Goal: Transaction & Acquisition: Purchase product/service

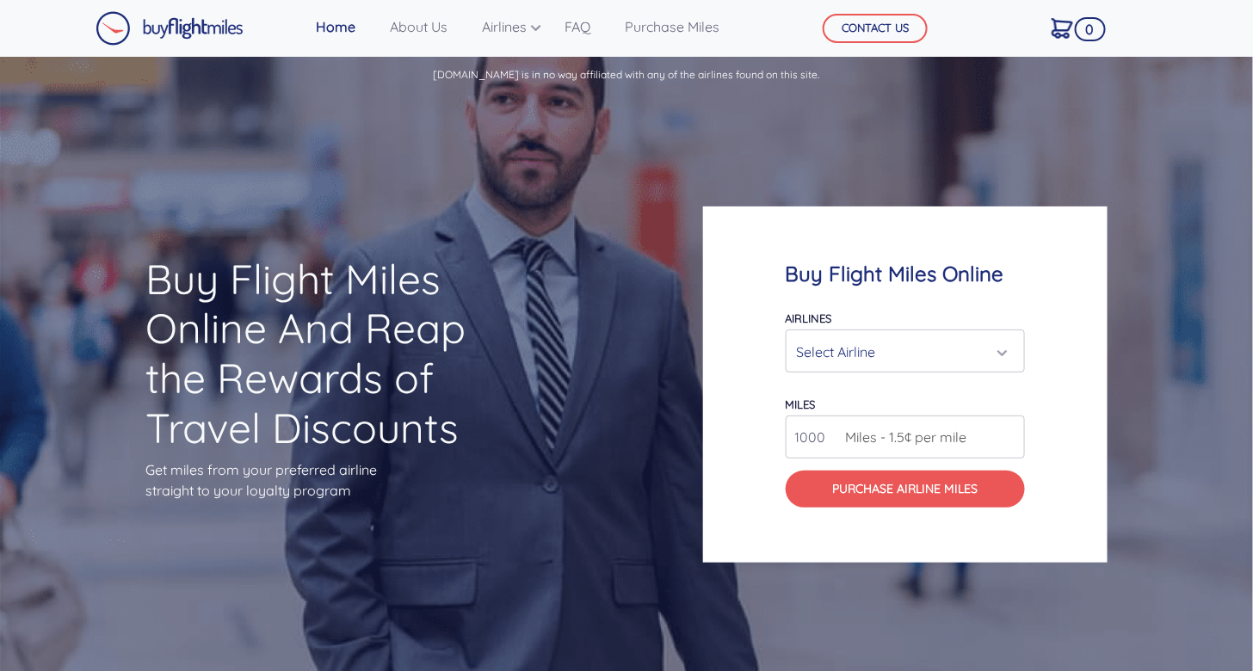
click at [846, 350] on div "Select Airline" at bounding box center [900, 352] width 207 height 33
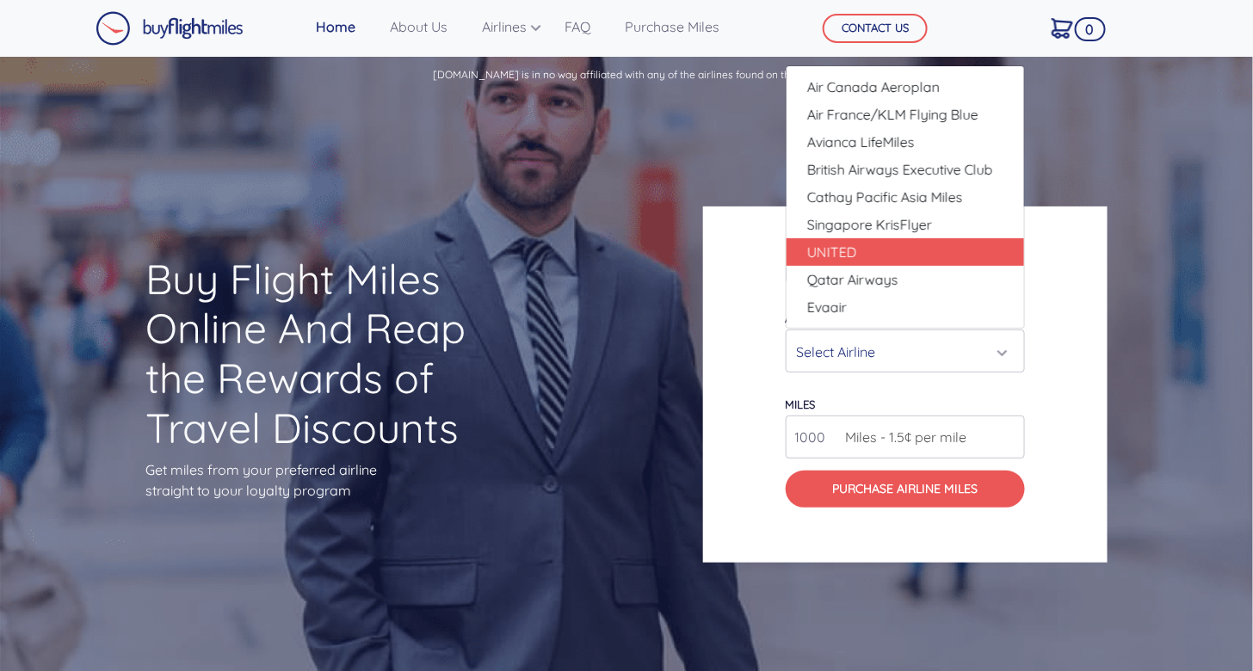
click at [830, 250] on span "UNITED" at bounding box center [832, 252] width 50 height 21
select select "UNITED"
type input "80000"
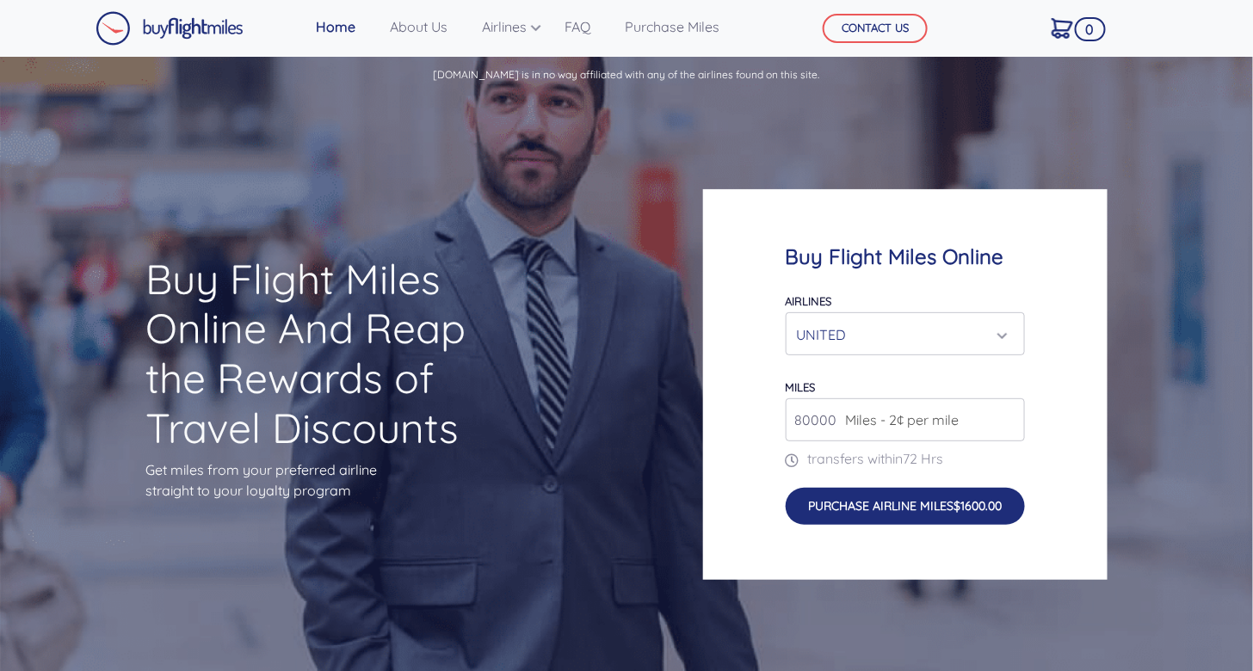
click at [935, 510] on button "Purchase Airline Miles $1600.00" at bounding box center [905, 506] width 239 height 37
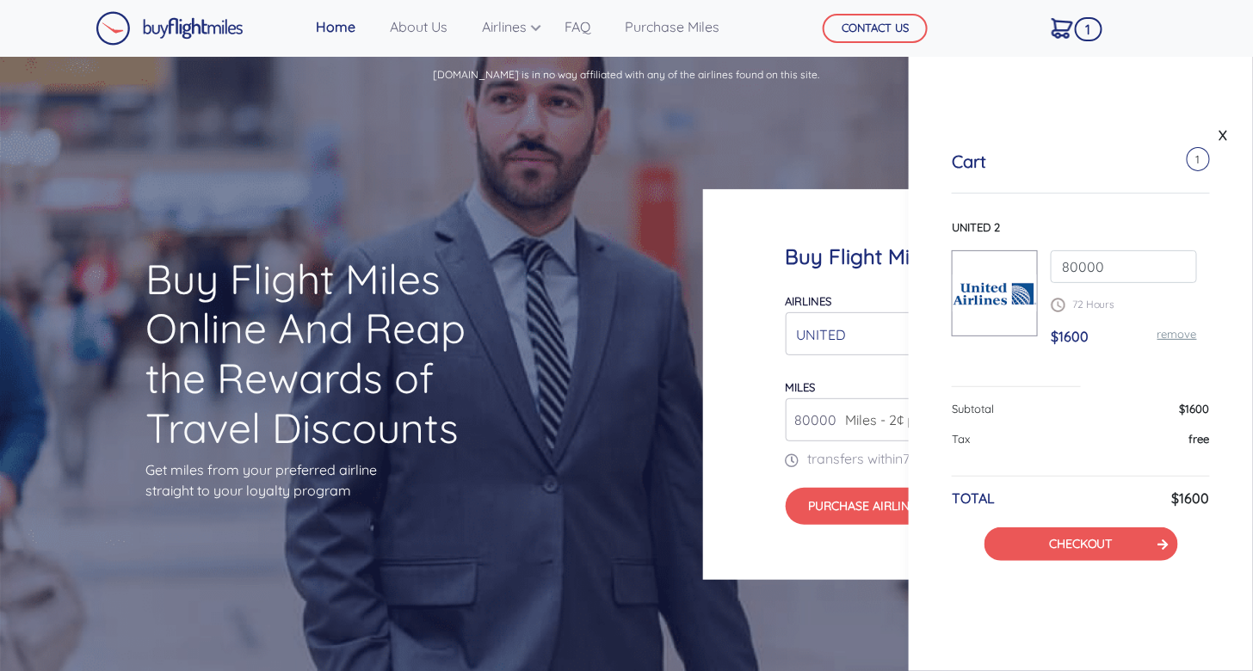
click at [774, 572] on div "Buy Flight Miles Online Airlines Air Canada Aeroplan Air France/KLM Flying Blue…" at bounding box center [905, 384] width 405 height 391
click at [1226, 133] on link "X" at bounding box center [1224, 135] width 17 height 26
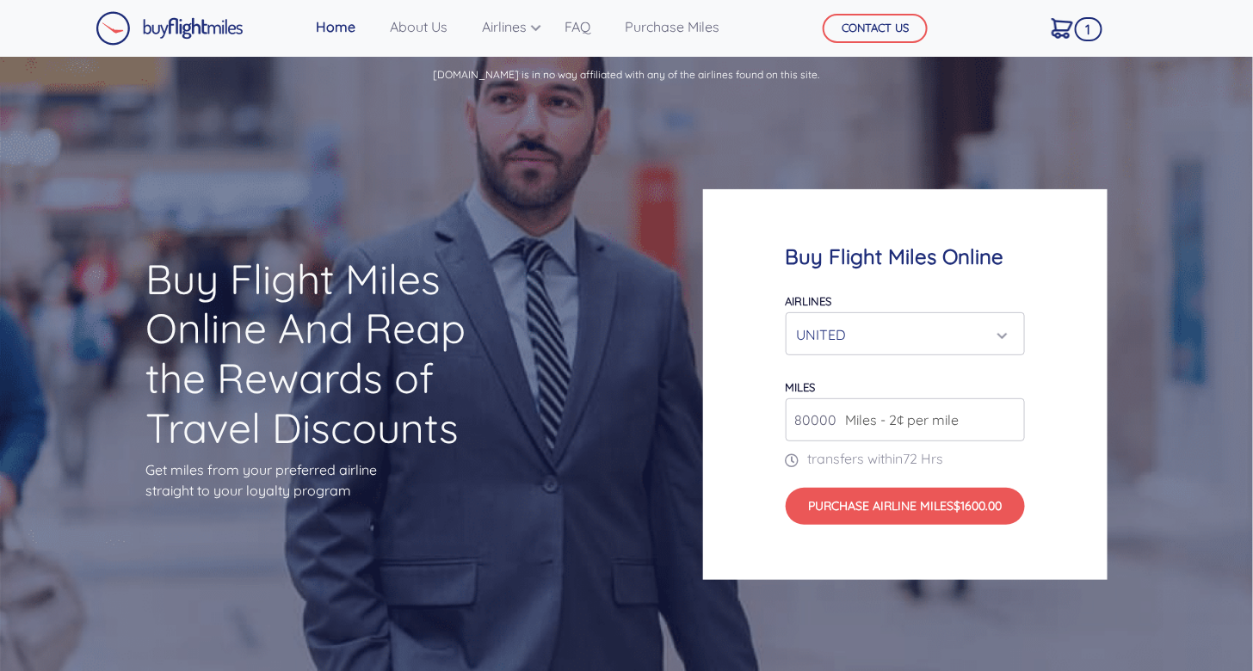
click at [926, 347] on div "UNITED" at bounding box center [900, 335] width 207 height 33
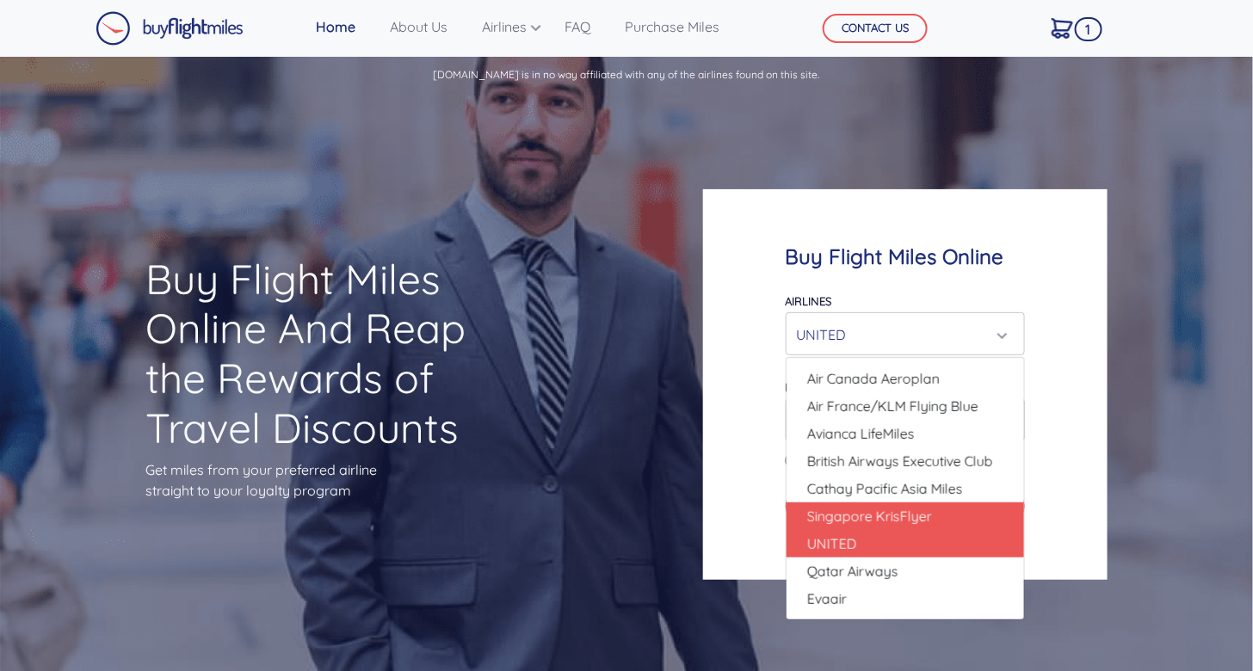
click at [902, 515] on span "Singapore KrisFlyer" at bounding box center [869, 516] width 125 height 21
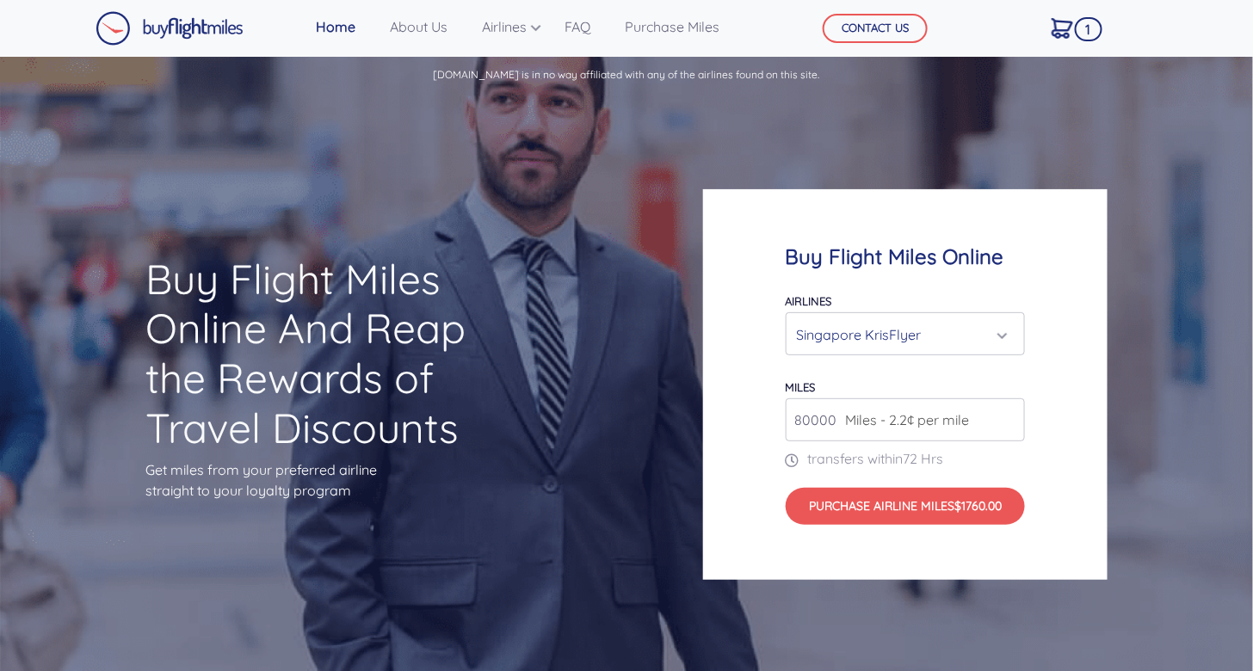
click at [986, 332] on div "Singapore KrisFlyer" at bounding box center [900, 335] width 207 height 33
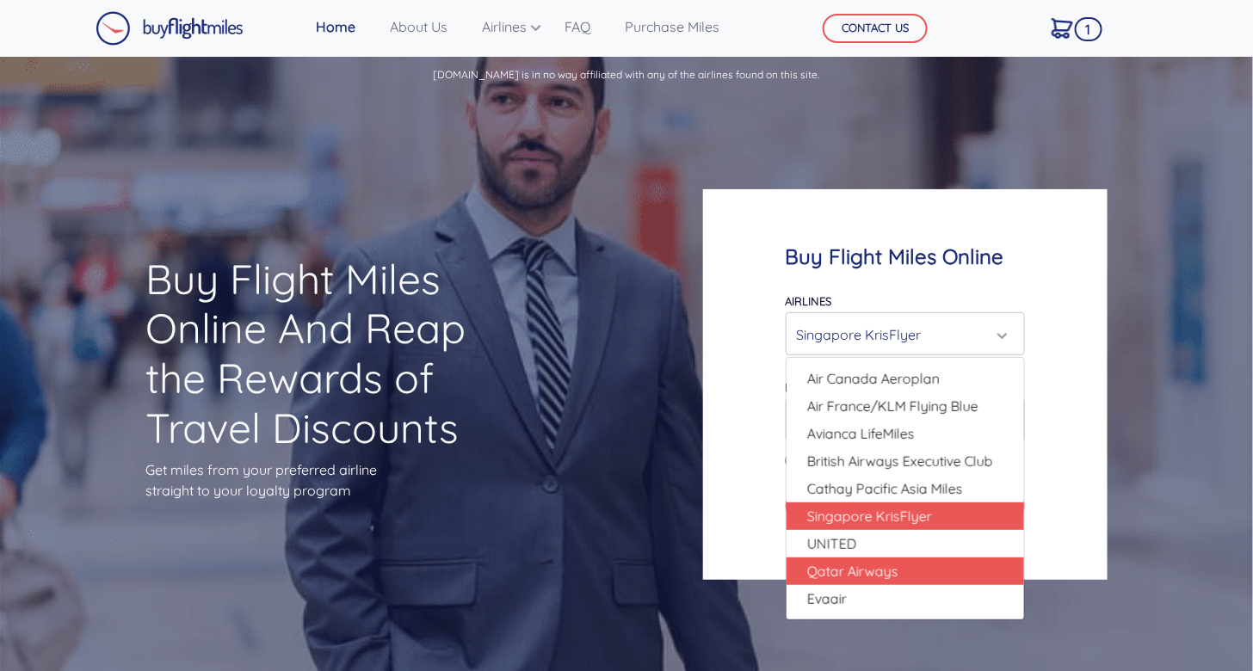
click at [937, 577] on link "Qatar Airways" at bounding box center [906, 572] width 238 height 28
select select "Qatar Airways"
type input "10000"
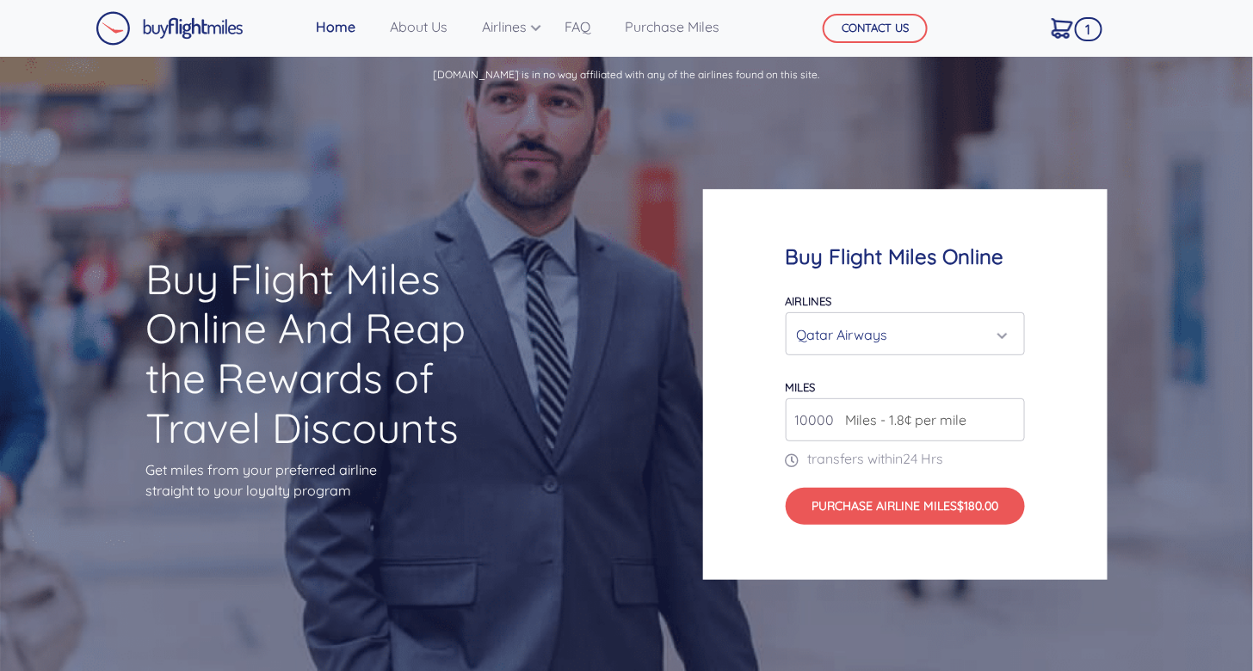
click at [962, 335] on div "Qatar Airways" at bounding box center [900, 335] width 207 height 33
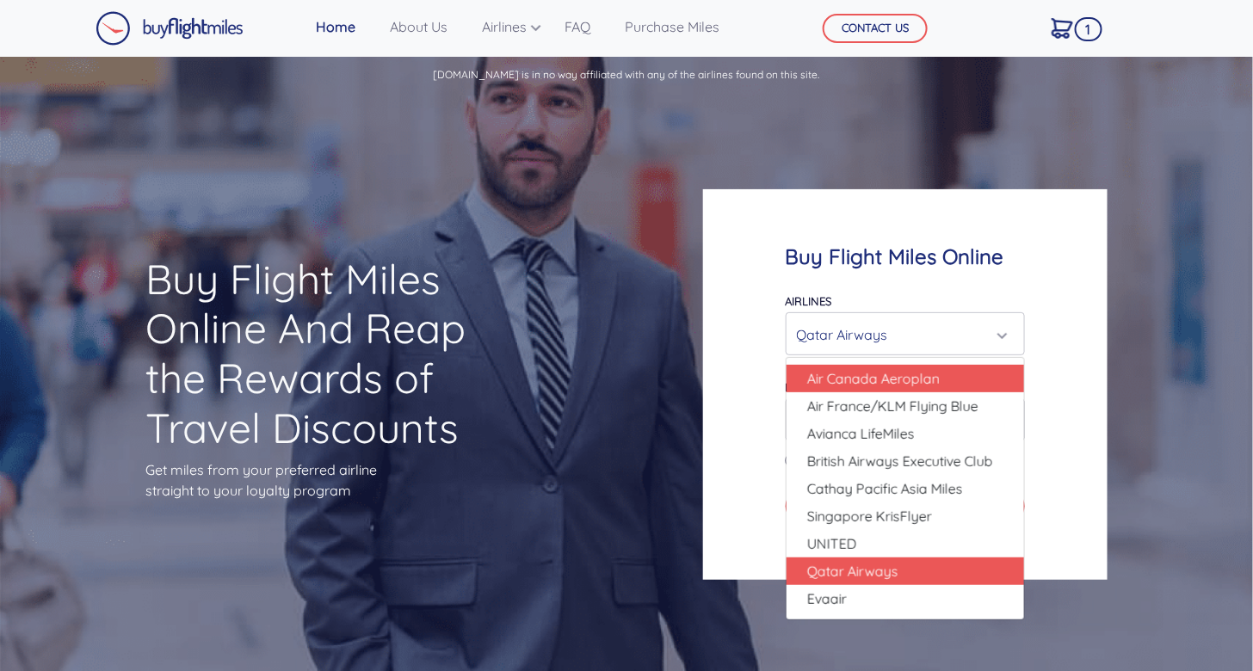
click at [950, 372] on link "Air Canada Aeroplan" at bounding box center [906, 379] width 238 height 28
select select "Air Canada Aeroplan"
type input "80000"
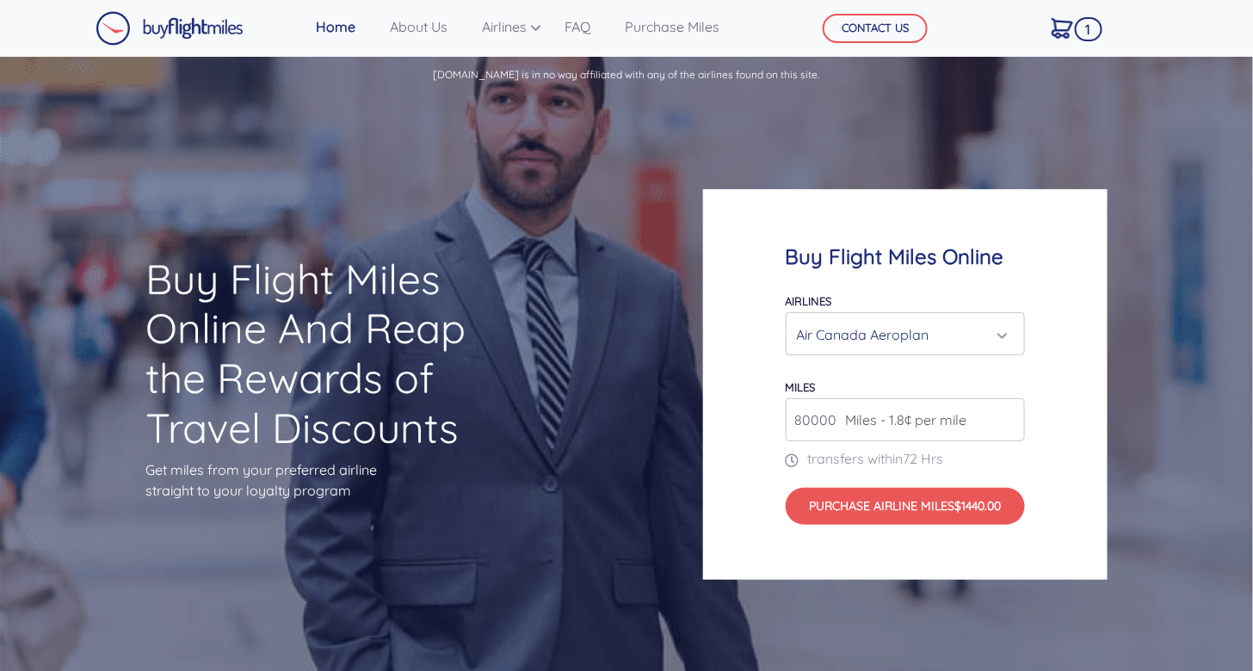
click at [962, 335] on div "Air Canada Aeroplan" at bounding box center [900, 335] width 207 height 33
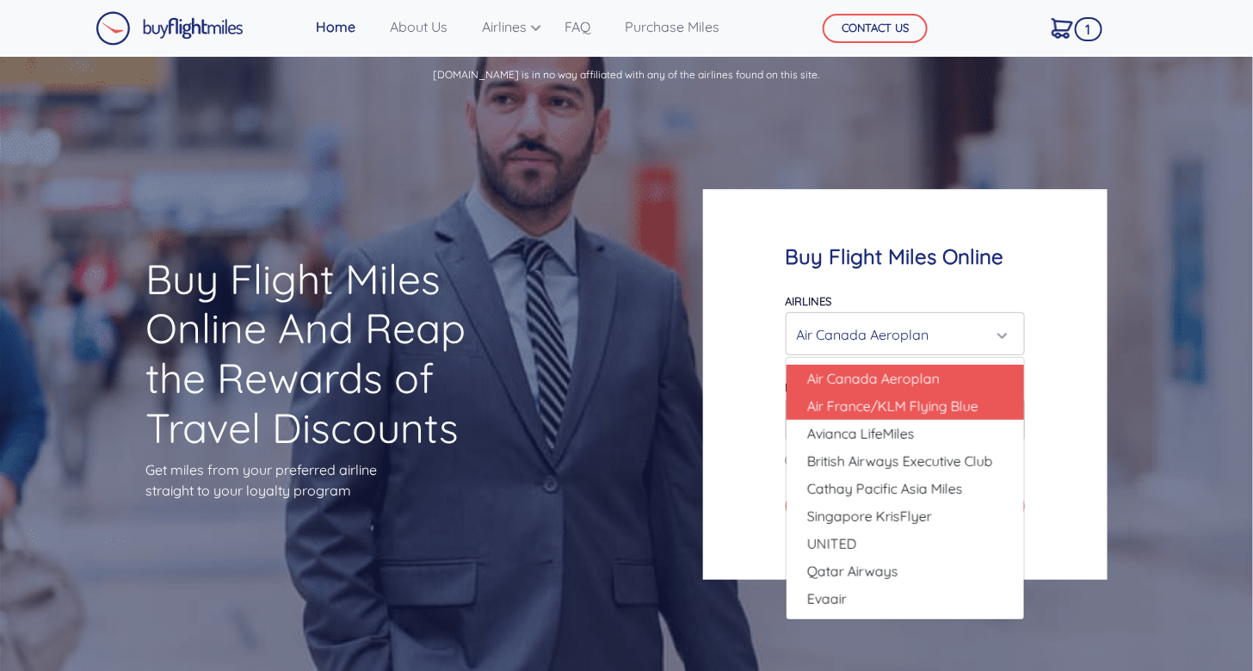
click at [948, 405] on span "Air France/KLM Flying Blue" at bounding box center [892, 406] width 171 height 21
select select "Air France/KLM Flying Blue"
type input "49000"
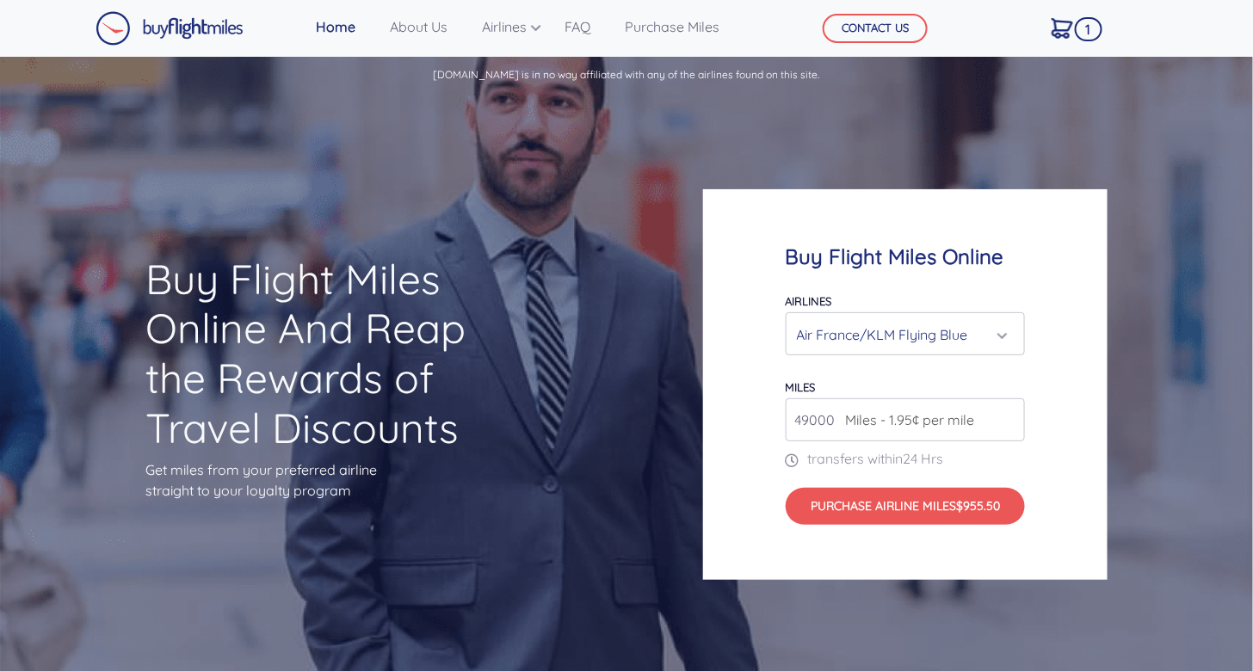
click at [954, 339] on div "Air France/KLM Flying Blue" at bounding box center [900, 335] width 207 height 33
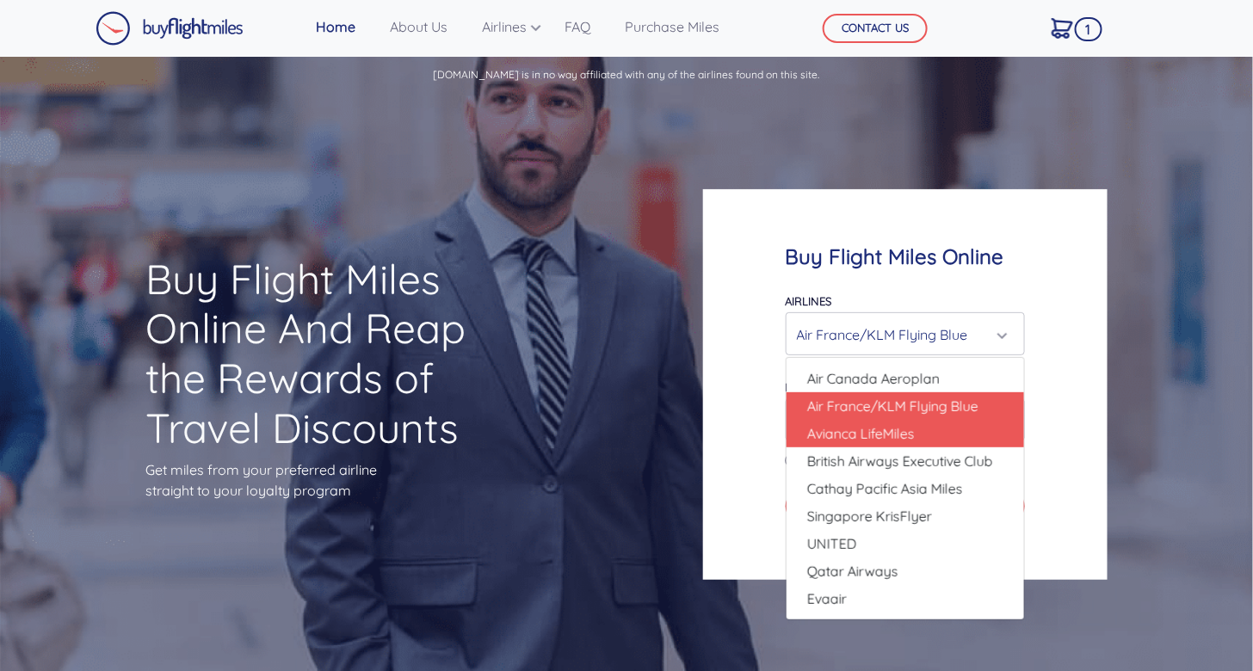
click at [910, 442] on span "Avianca LifeMiles" at bounding box center [861, 434] width 108 height 21
select select "Avianca LifeMiles"
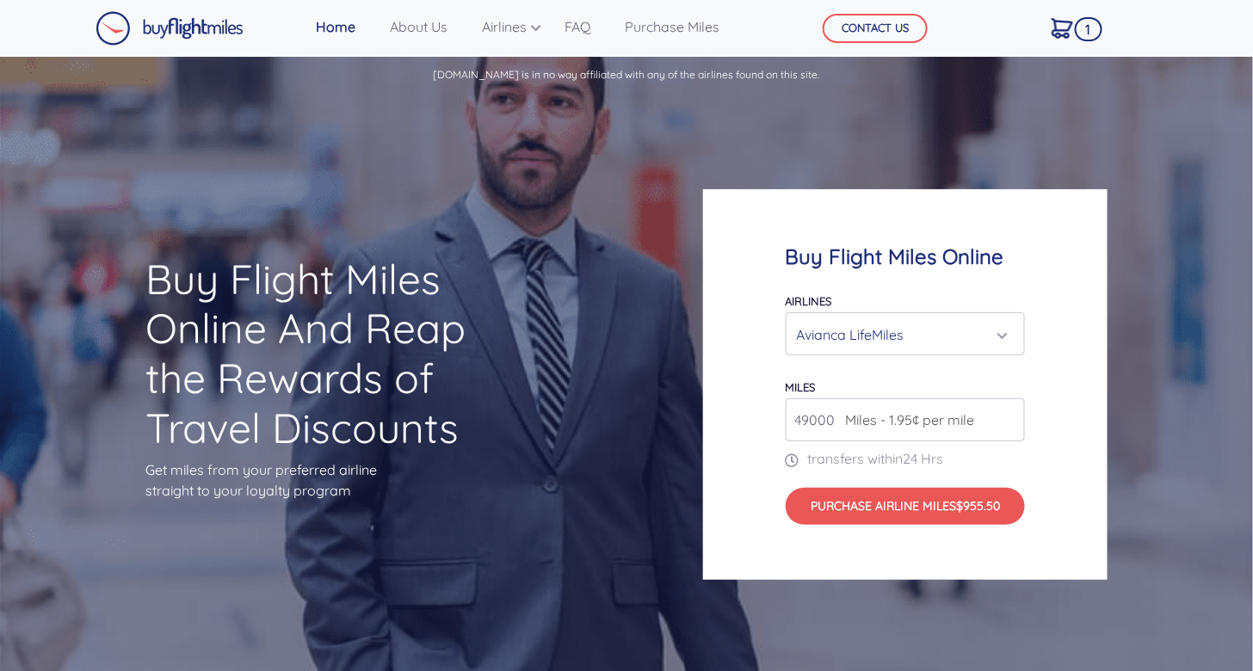
click at [448, 473] on p "Get miles from your preferred airline straight to your loyalty program" at bounding box center [313, 480] width 336 height 41
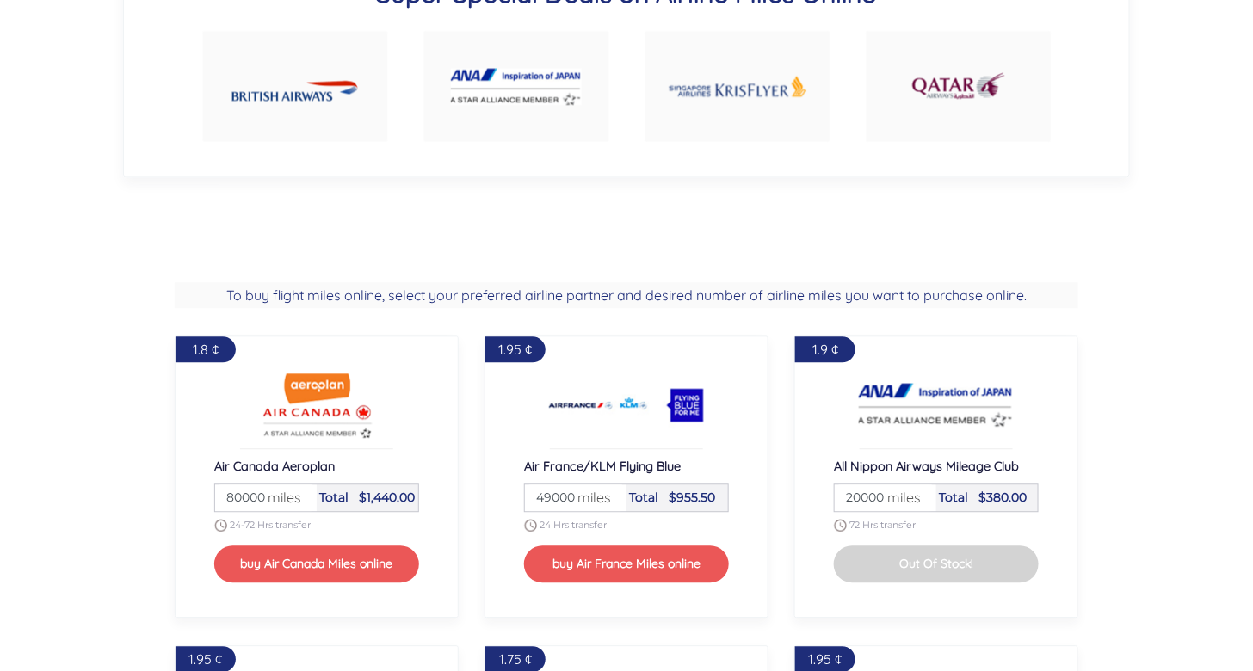
scroll to position [1377, 0]
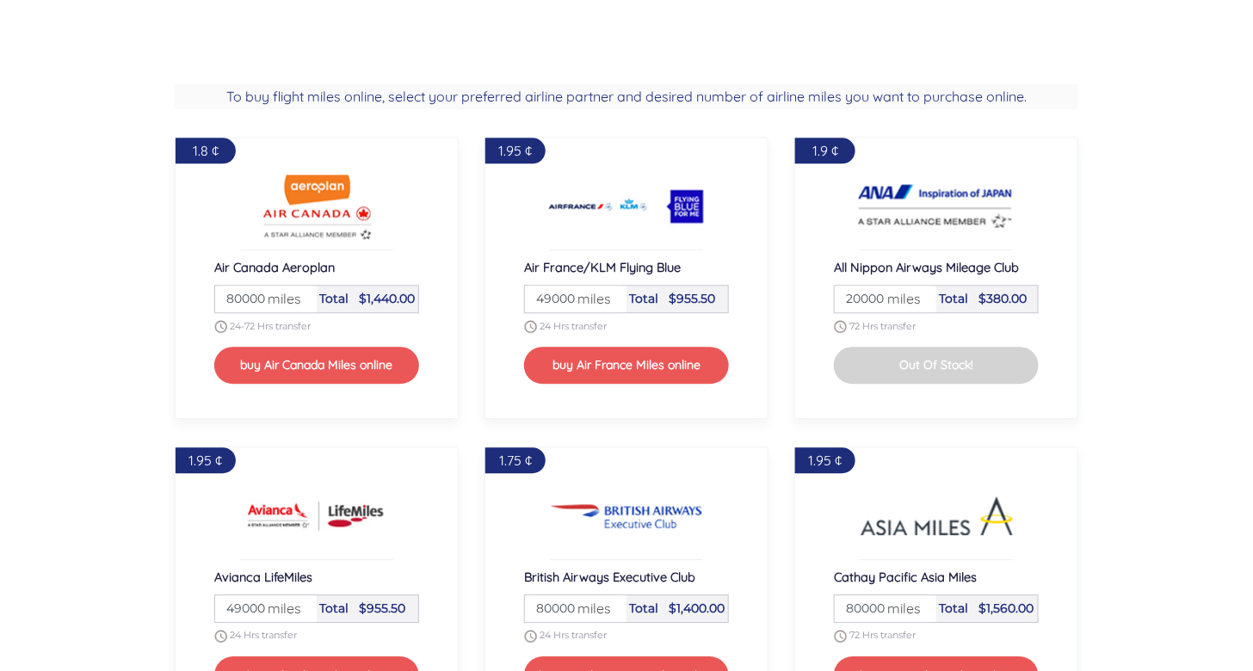
click at [890, 292] on span "miles" at bounding box center [900, 298] width 42 height 21
drag, startPoint x: 883, startPoint y: 297, endPoint x: 803, endPoint y: 297, distance: 80.1
click at [803, 297] on div "1.9 ¢ All Nippon Airways Mileage Club Miles 20000 miles Total $380.00 72 Hrs tr…" at bounding box center [937, 278] width 284 height 282
click at [1075, 504] on div "1.95 ¢ Cathay Pacific Asia Miles Miles 80000 miles Total $1,560.00 72 Hrs trans…" at bounding box center [937, 588] width 284 height 282
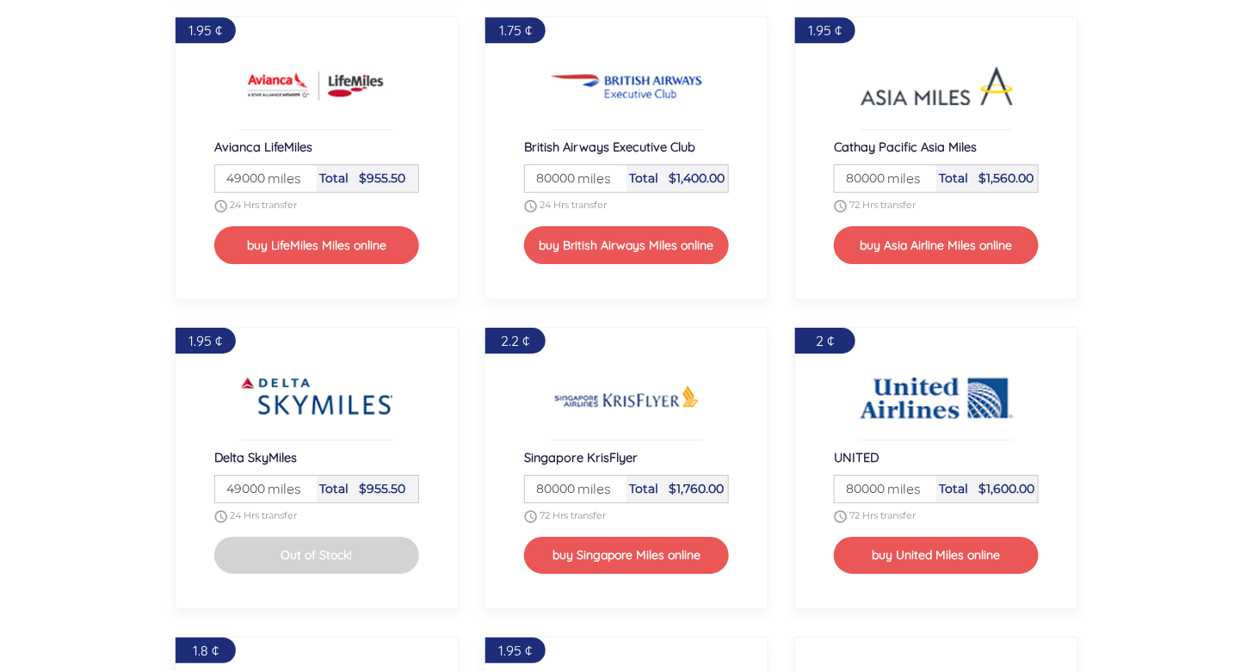
scroll to position [1894, 0]
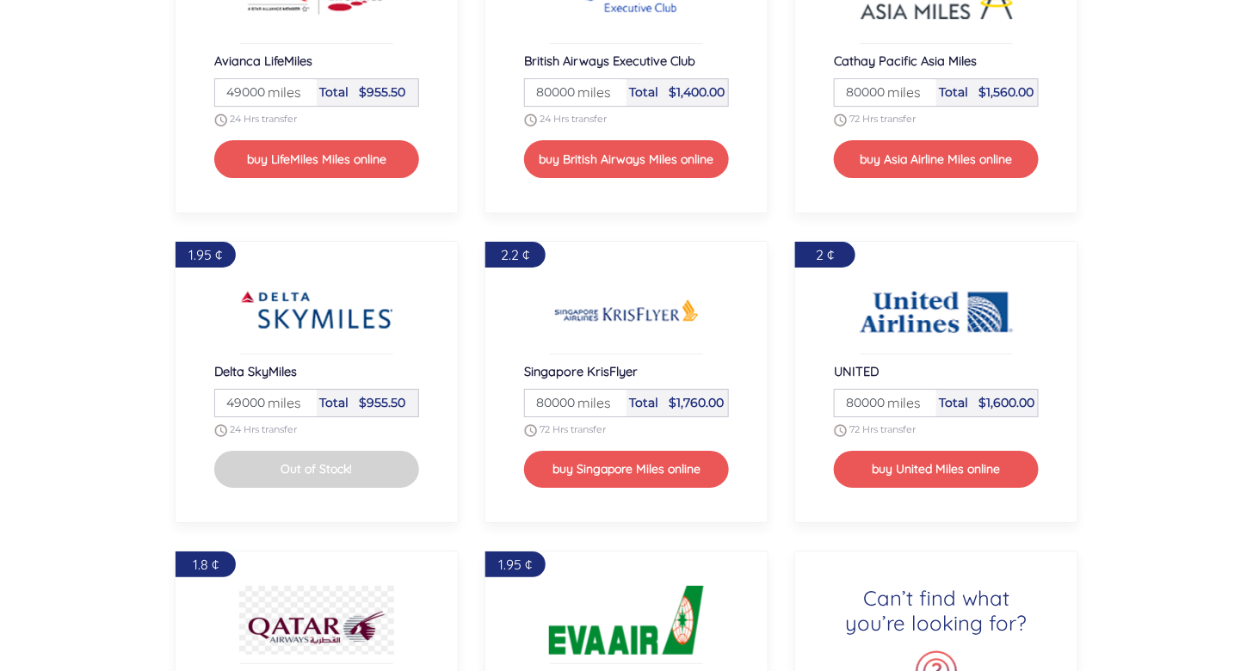
click at [240, 391] on input "49000" at bounding box center [266, 403] width 96 height 27
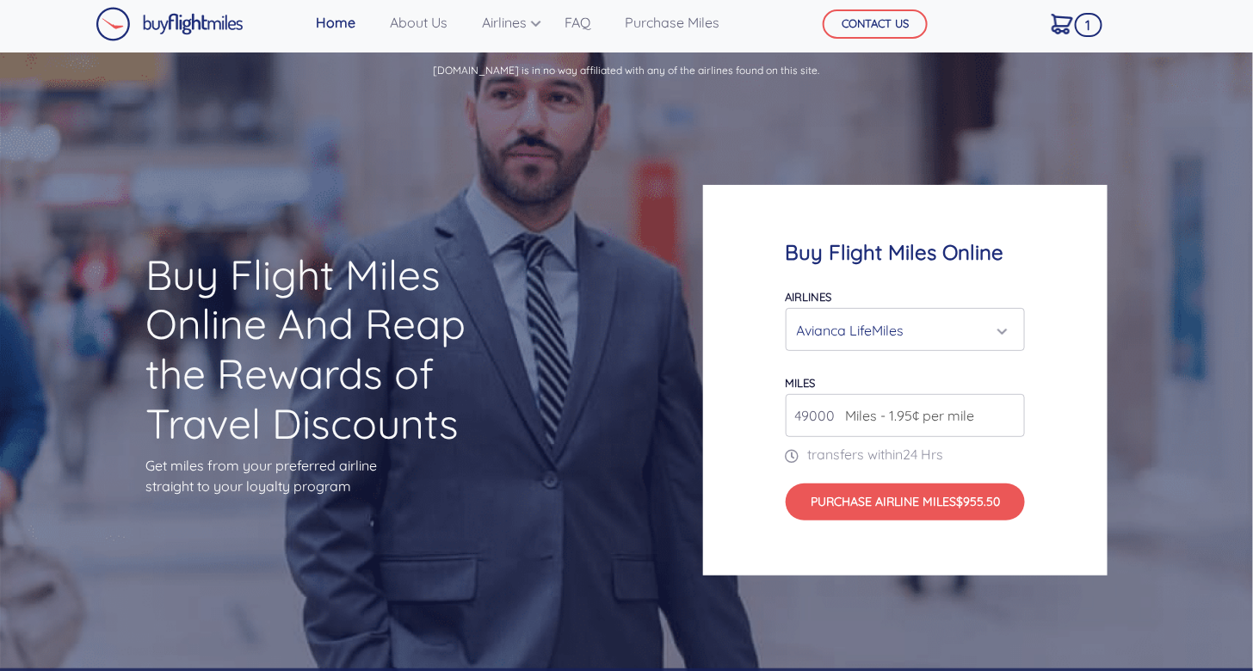
scroll to position [0, 0]
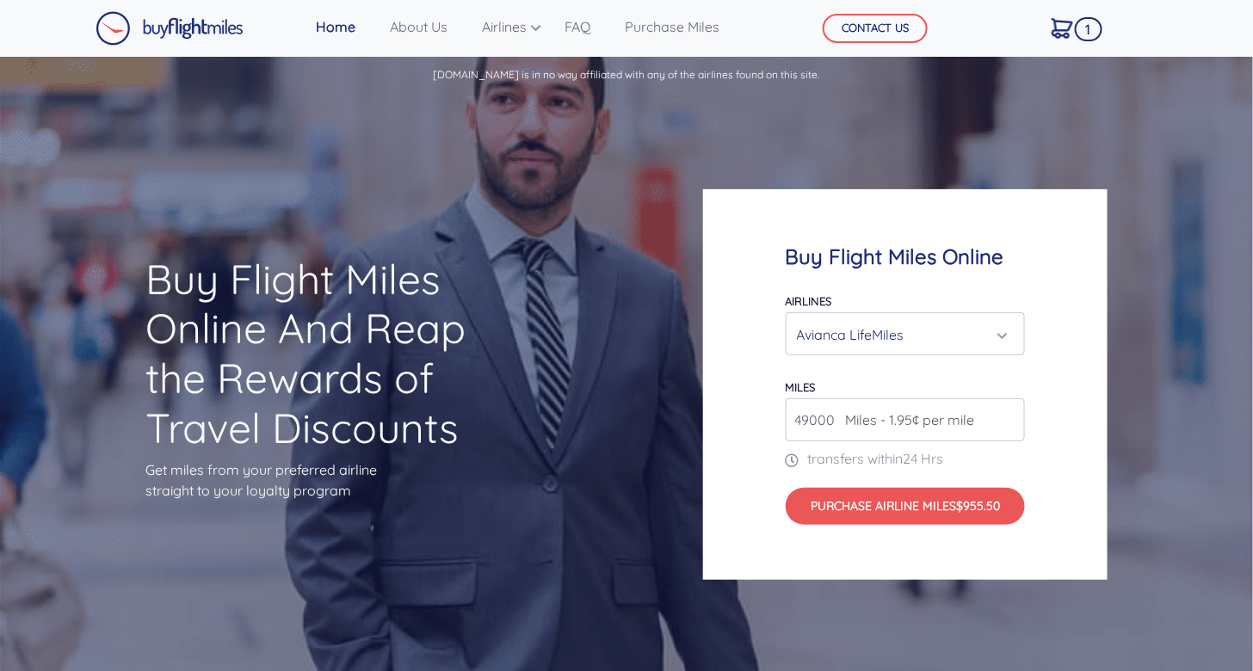
click at [1055, 34] on img at bounding box center [1063, 28] width 22 height 21
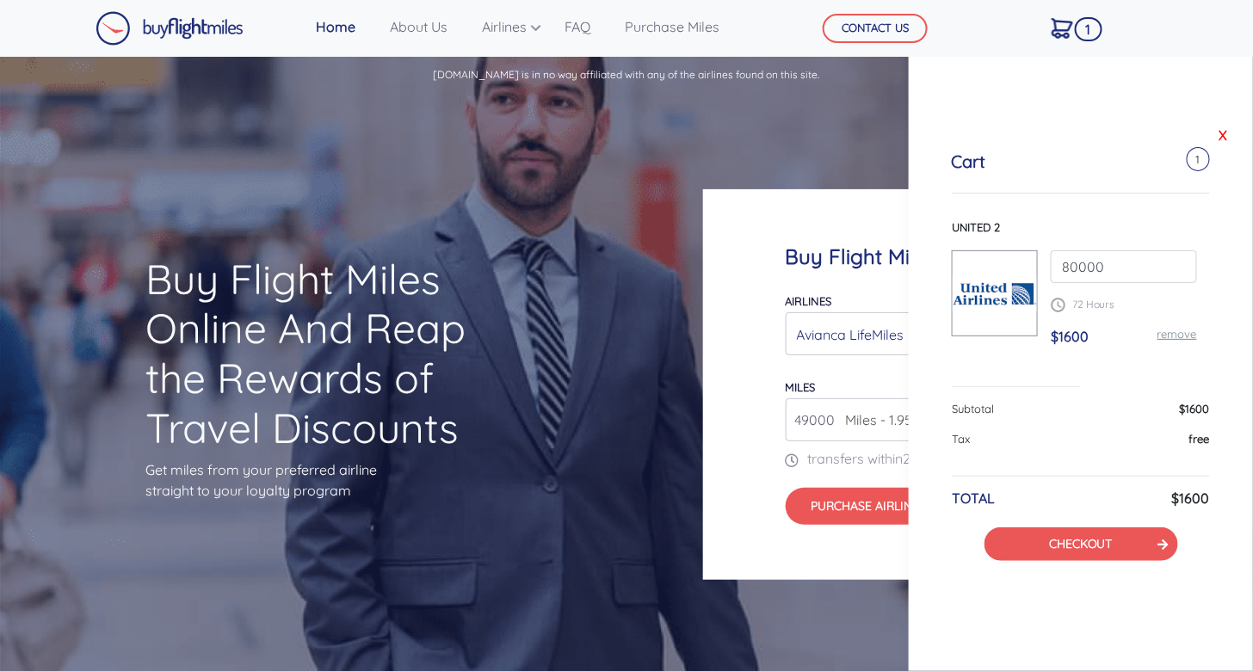
click at [1226, 130] on link "X" at bounding box center [1224, 135] width 17 height 26
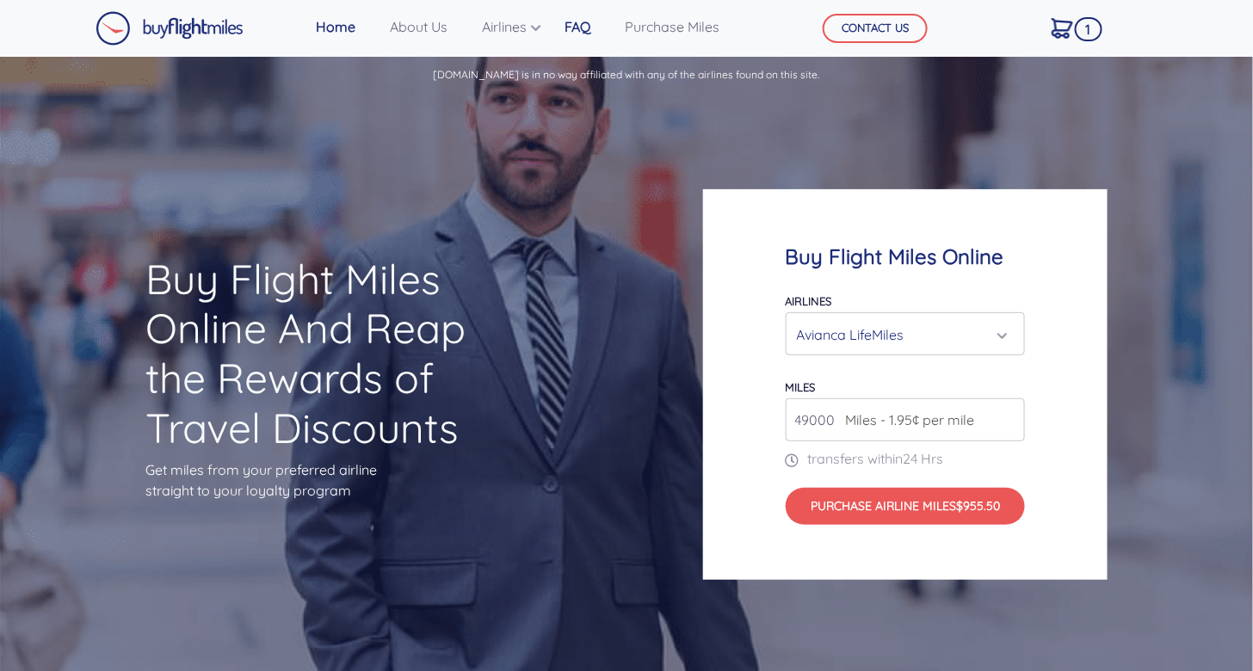
click at [585, 30] on link "FAQ" at bounding box center [578, 26] width 40 height 34
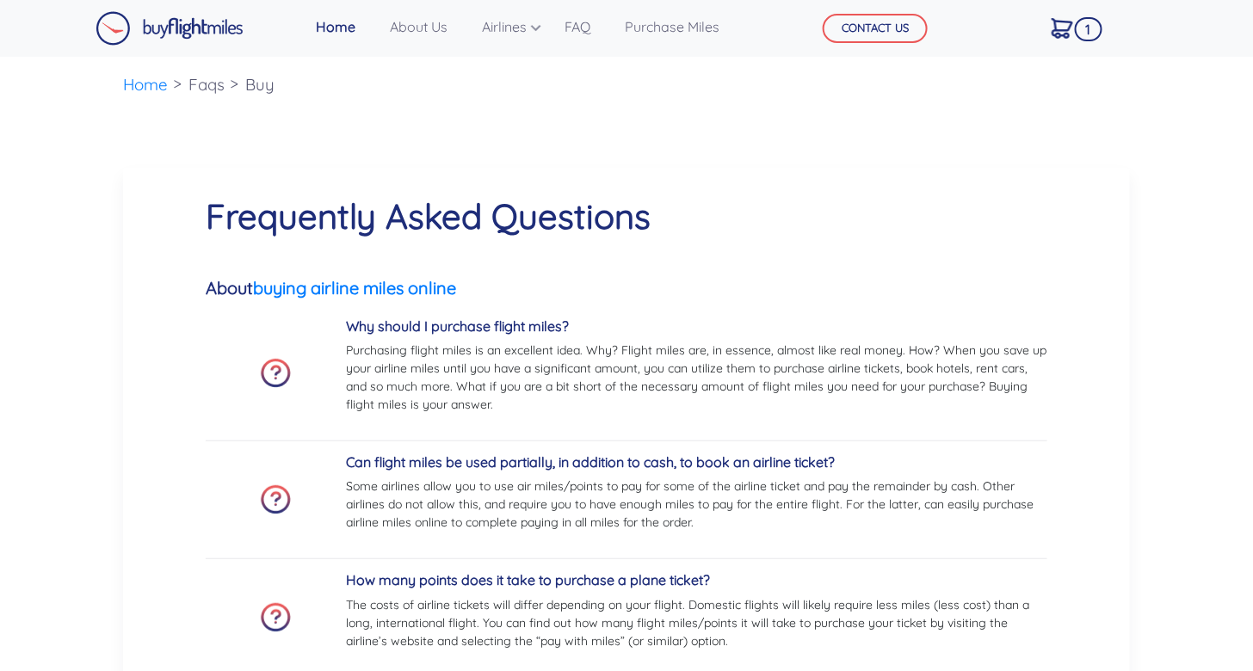
click at [879, 12] on div "CONTACT US" at bounding box center [913, 28] width 220 height 38
click at [878, 23] on button "CONTACT US" at bounding box center [875, 28] width 105 height 29
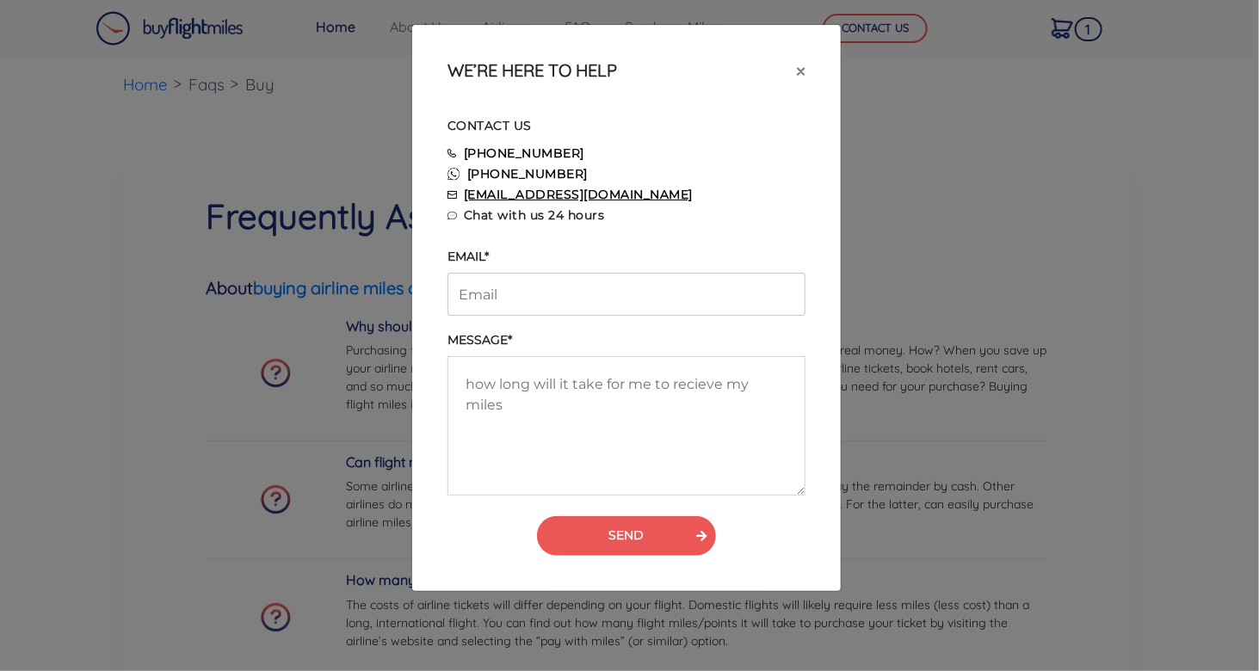
click at [563, 194] on link "[EMAIL_ADDRESS][DOMAIN_NAME]" at bounding box center [578, 194] width 229 height 15
click at [808, 81] on button "×" at bounding box center [801, 70] width 37 height 48
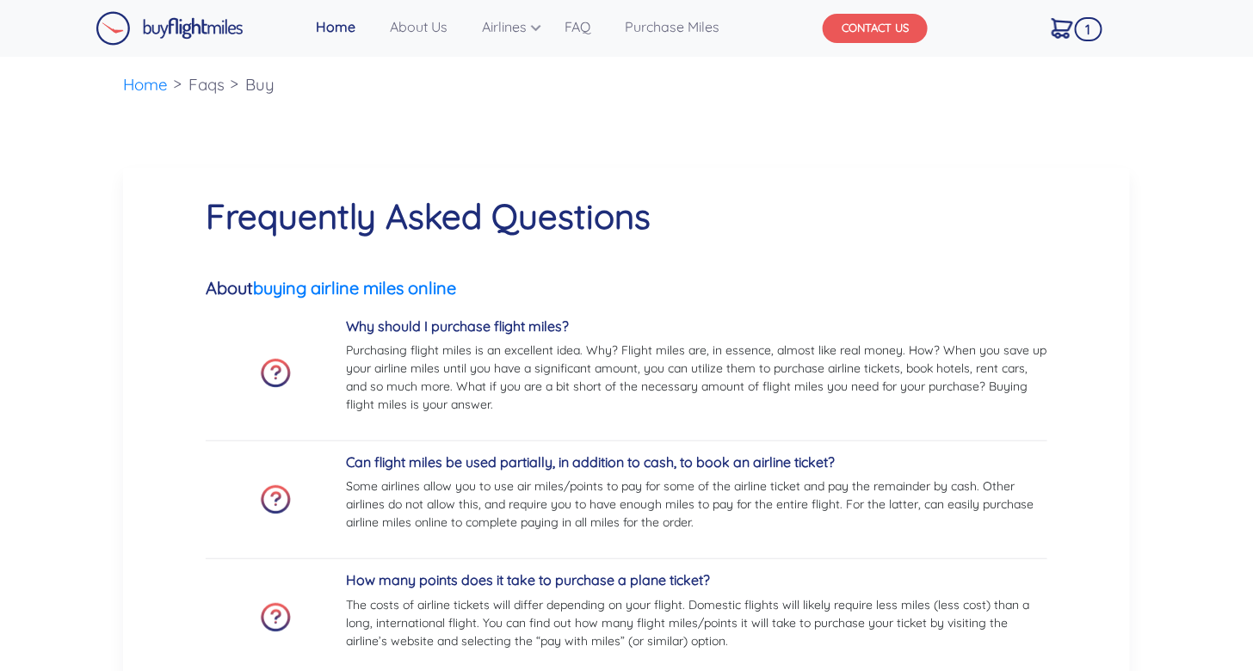
click at [903, 28] on button "CONTACT US" at bounding box center [875, 28] width 105 height 29
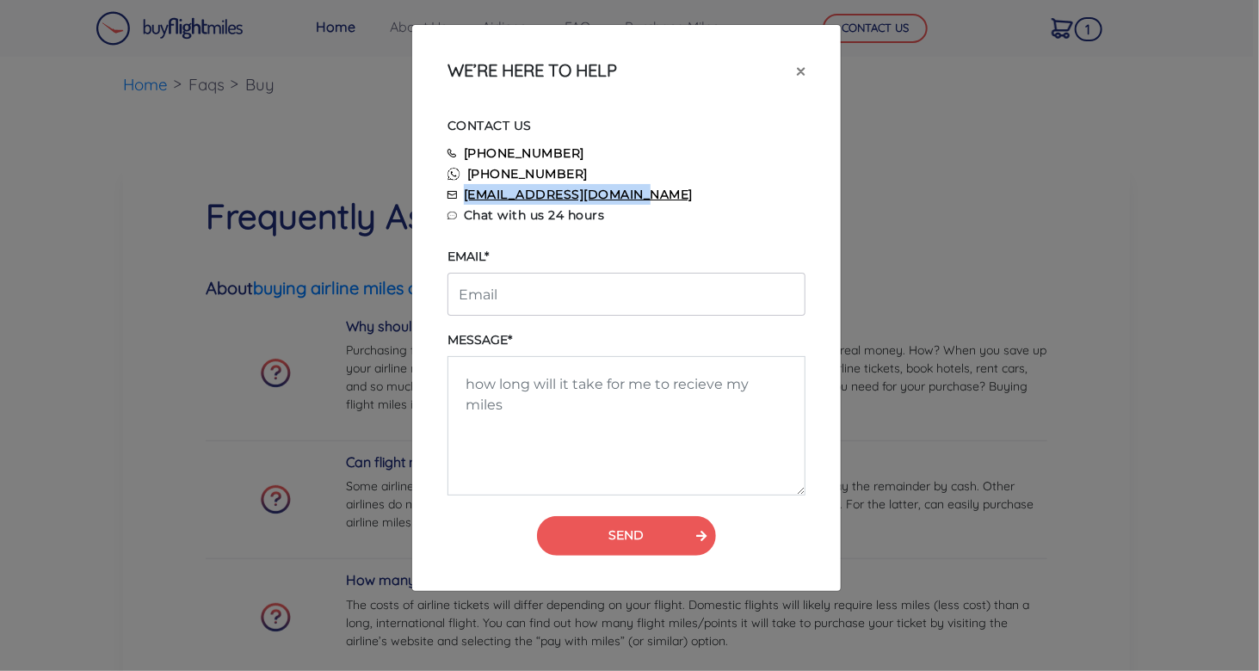
drag, startPoint x: 632, startPoint y: 194, endPoint x: 465, endPoint y: 201, distance: 167.1
click at [465, 201] on div "[EMAIL_ADDRESS][DOMAIN_NAME]" at bounding box center [627, 194] width 384 height 21
copy link "[EMAIL_ADDRESS][DOMAIN_NAME]"
